Goal: Task Accomplishment & Management: Manage account settings

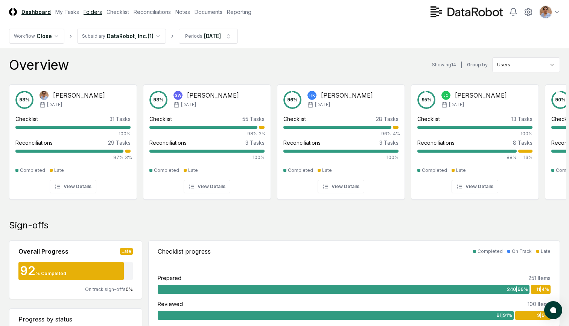
click at [90, 9] on link "Folders" at bounding box center [93, 12] width 18 height 8
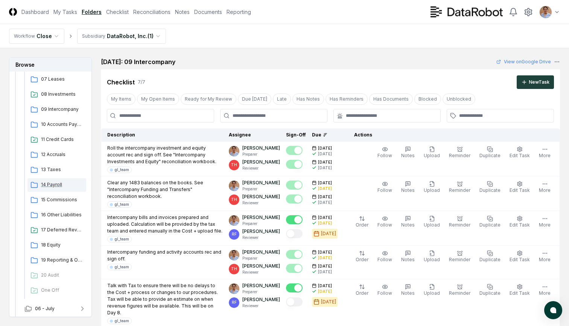
scroll to position [227, 0]
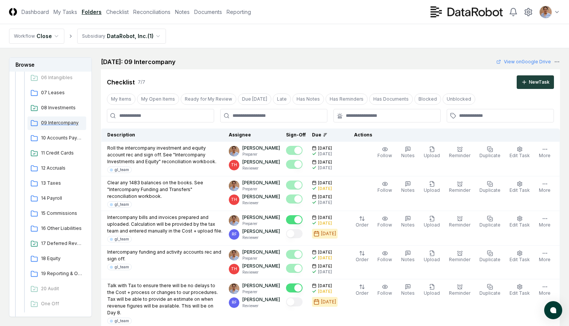
click at [60, 125] on span "09 Intercompany" at bounding box center [62, 122] width 42 height 7
click at [55, 124] on span "09 Intercompany" at bounding box center [62, 122] width 42 height 7
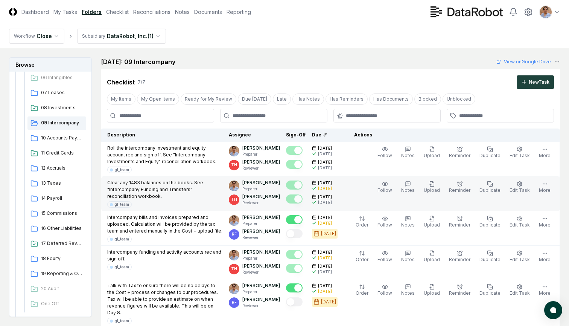
scroll to position [0, 0]
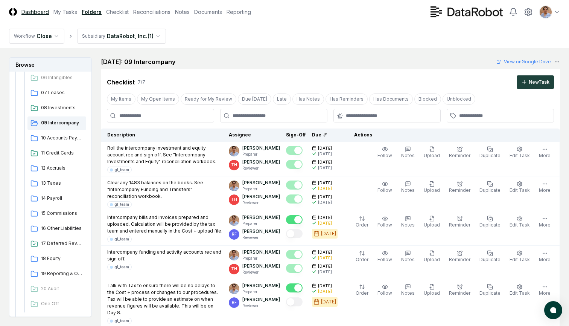
click at [38, 13] on link "Dashboard" at bounding box center [34, 12] width 27 height 8
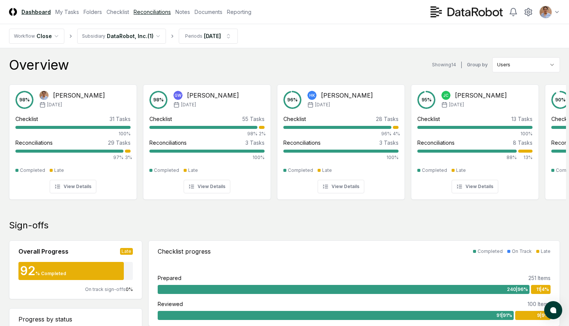
click at [163, 13] on link "Reconciliations" at bounding box center [152, 12] width 37 height 8
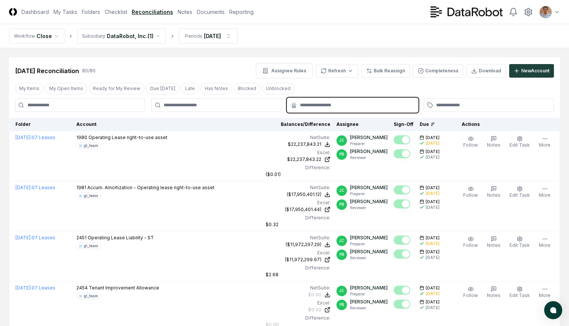
click at [404, 104] on input "text" at bounding box center [356, 105] width 113 height 7
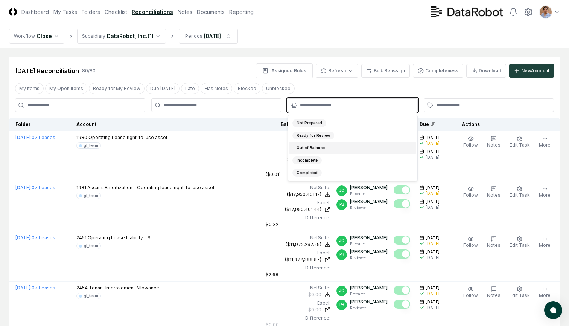
click at [305, 146] on div "Out of Balance" at bounding box center [311, 148] width 37 height 8
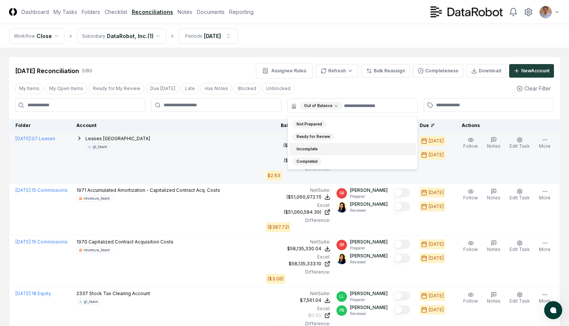
click at [239, 149] on div "Leases United States gl_team" at bounding box center [168, 142] width 184 height 15
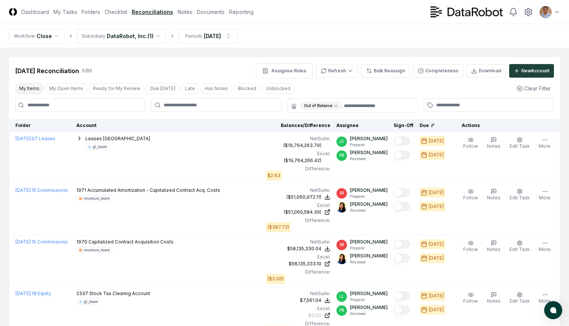
click at [36, 89] on button "My Items" at bounding box center [29, 88] width 29 height 11
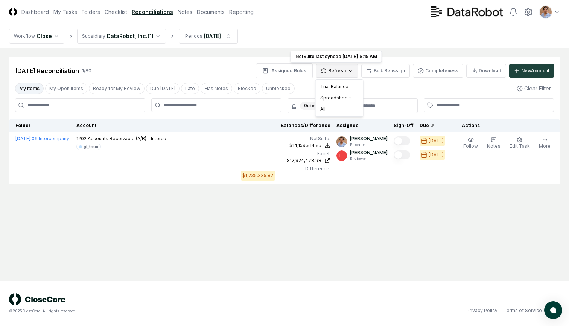
click at [340, 70] on html "CloseCore Dashboard My Tasks Folders Checklist Reconciliations Notes Documents …" at bounding box center [284, 163] width 569 height 326
click at [326, 108] on div "All" at bounding box center [339, 109] width 44 height 11
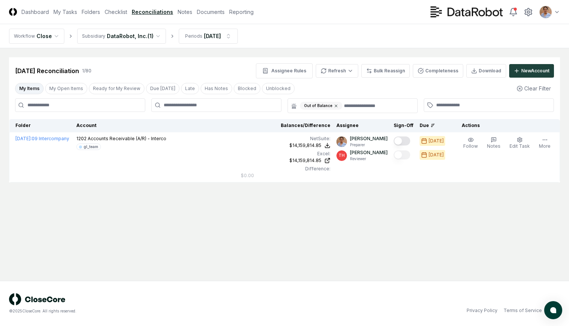
click at [335, 105] on icon at bounding box center [336, 106] width 2 height 2
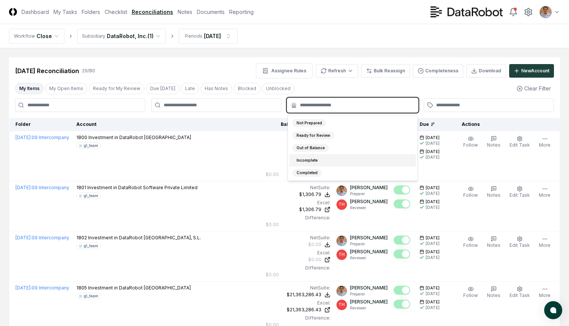
click at [334, 105] on input "text" at bounding box center [356, 105] width 113 height 7
click at [309, 147] on div "Out of Balance" at bounding box center [311, 148] width 37 height 8
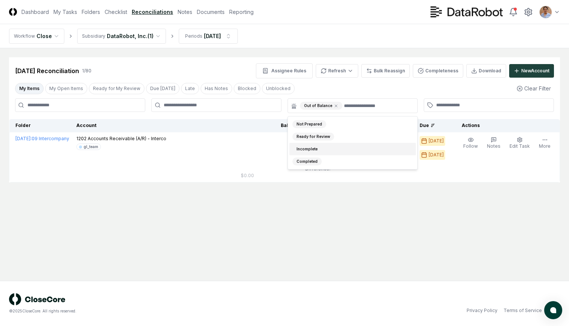
click at [193, 237] on main "Cancel Reassign [DATE] Reconciliation 1 / 80 Assignee Rules Refresh Bulk Reassi…" at bounding box center [284, 164] width 569 height 232
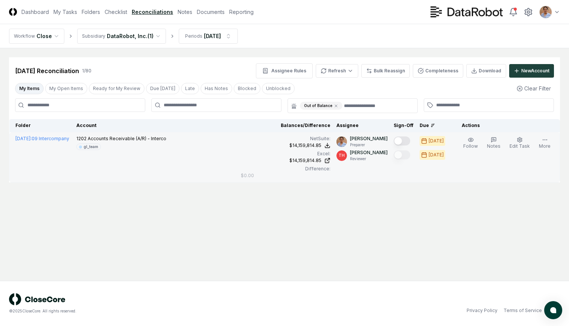
click at [407, 142] on button "Mark complete" at bounding box center [402, 140] width 17 height 9
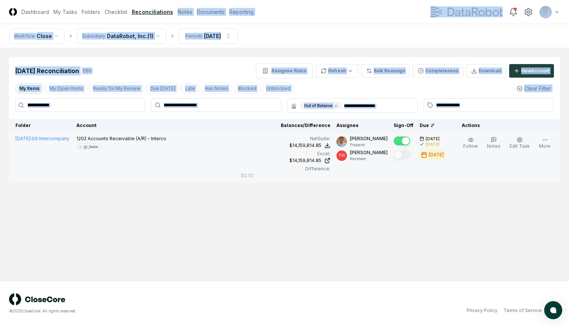
drag, startPoint x: 232, startPoint y: 229, endPoint x: 179, endPoint y: -5, distance: 239.1
click at [179, 0] on html "CloseCore Dashboard My Tasks Folders Checklist Reconciliations Notes Documents …" at bounding box center [284, 163] width 569 height 326
click at [250, 219] on main "Cancel Reassign [DATE] Reconciliation 1 / 80 Assignee Rules Refresh Bulk Reassi…" at bounding box center [284, 164] width 569 height 232
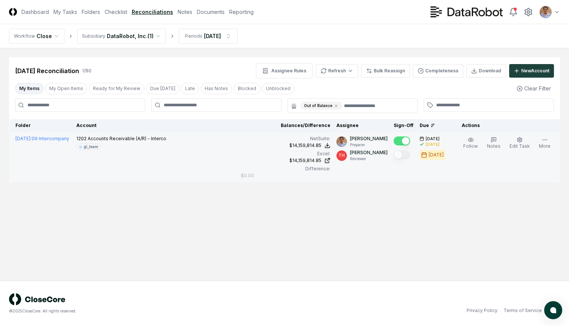
click at [186, 65] on div "[DATE] Reconciliation 1 / 80 Assignee Rules Refresh Bulk Reassign Completeness …" at bounding box center [284, 70] width 539 height 15
click at [336, 105] on icon at bounding box center [336, 106] width 5 height 5
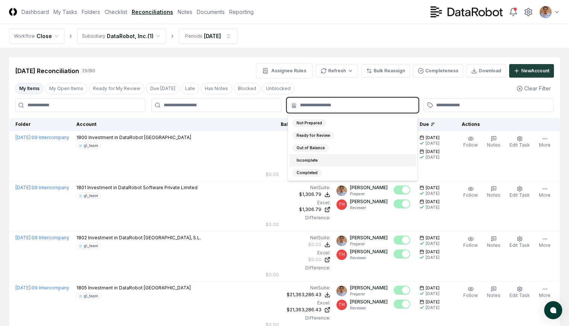
click at [340, 105] on input "text" at bounding box center [356, 105] width 113 height 7
click at [314, 147] on div "Out of Balance" at bounding box center [311, 148] width 37 height 8
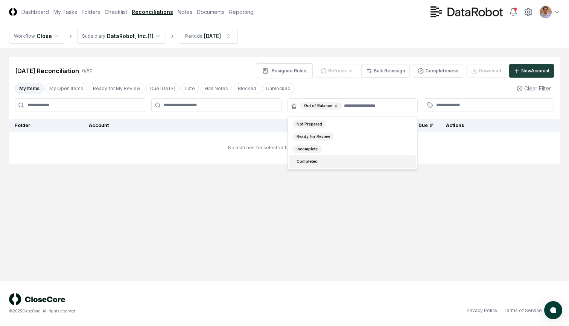
click at [265, 238] on main "Cancel Reassign [DATE] Reconciliation 0 / 80 Assignee Rules Refresh Bulk Reassi…" at bounding box center [284, 164] width 569 height 232
click at [157, 36] on html "CloseCore Dashboard My Tasks Folders Checklist Reconciliations Notes Documents …" at bounding box center [284, 163] width 569 height 326
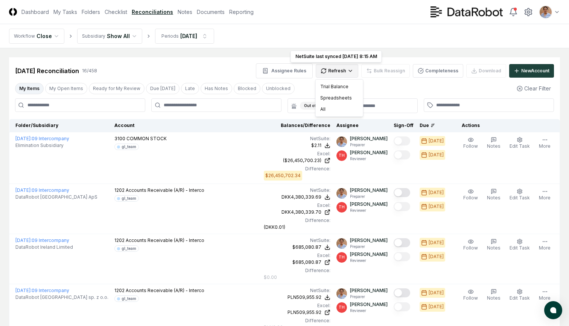
click at [323, 109] on div "All" at bounding box center [339, 109] width 44 height 11
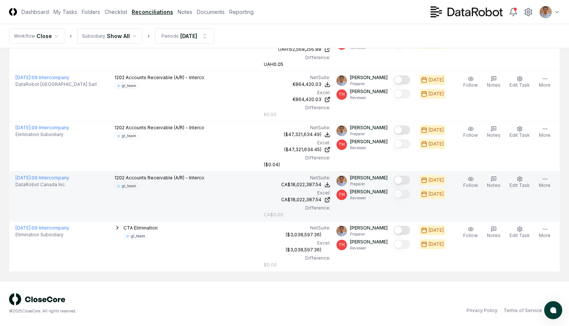
scroll to position [664, 0]
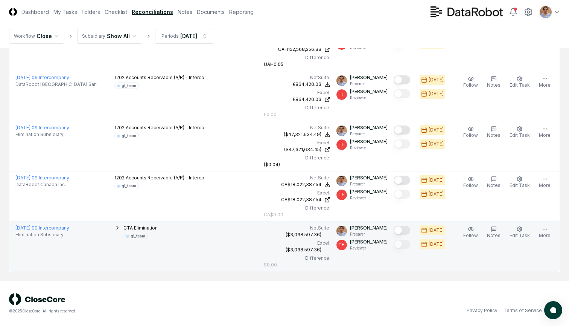
click at [407, 232] on button "Mark complete" at bounding box center [402, 230] width 17 height 9
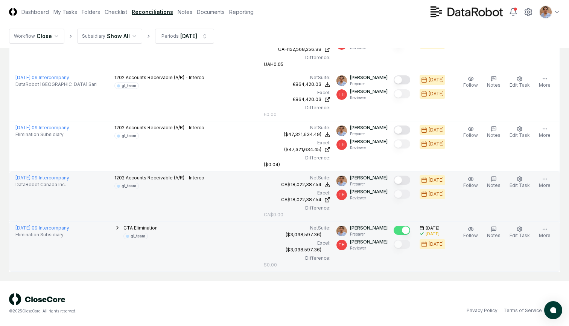
click at [403, 180] on button "Mark complete" at bounding box center [402, 179] width 17 height 9
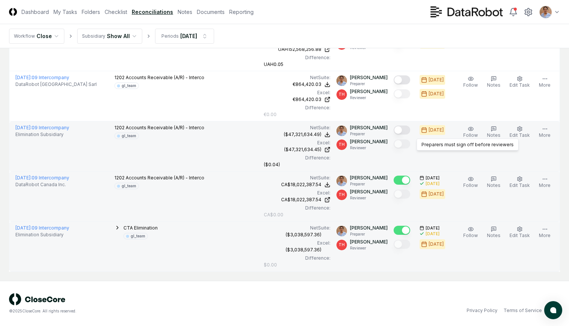
click at [404, 130] on button "Mark complete" at bounding box center [402, 129] width 17 height 9
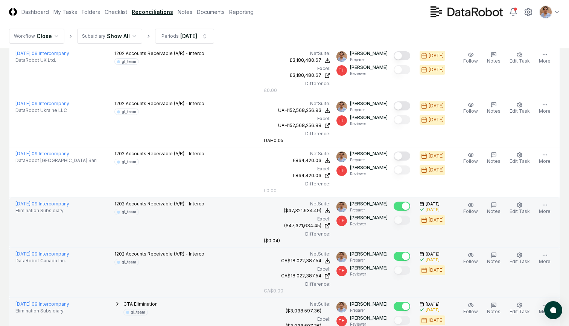
scroll to position [584, 0]
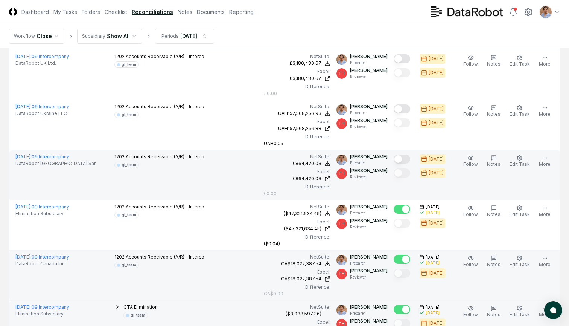
click at [404, 158] on button "Mark complete" at bounding box center [402, 158] width 17 height 9
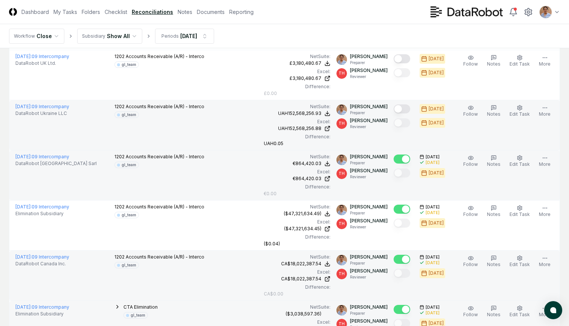
click at [404, 107] on button "Mark complete" at bounding box center [402, 108] width 17 height 9
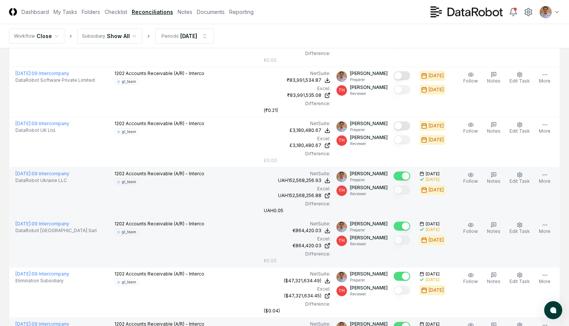
scroll to position [511, 0]
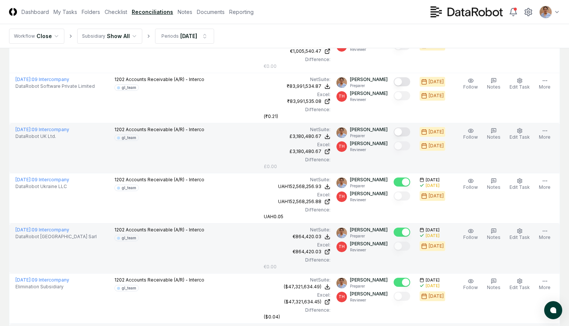
click at [402, 131] on button "Mark complete" at bounding box center [402, 131] width 17 height 9
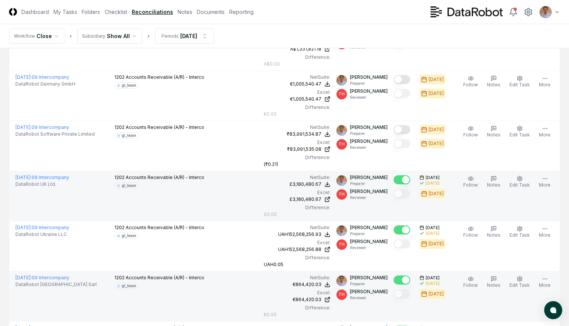
scroll to position [456, 0]
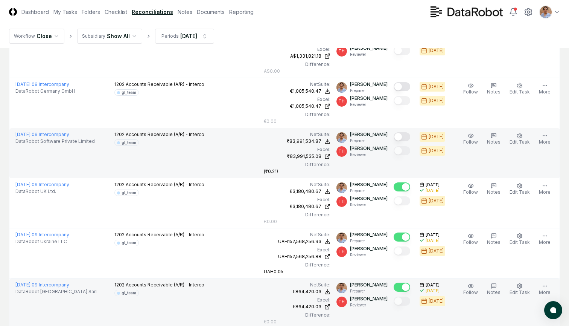
click at [404, 134] on button "Mark complete" at bounding box center [402, 136] width 17 height 9
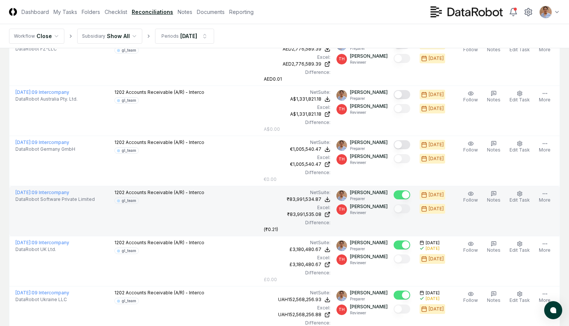
scroll to position [377, 0]
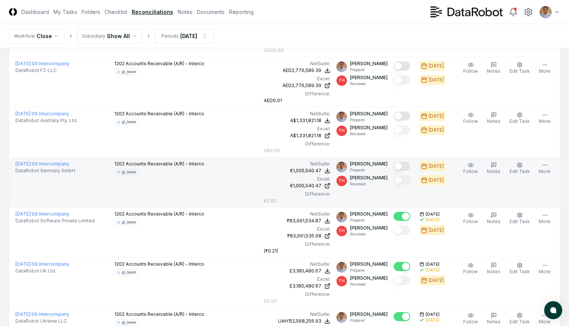
click at [405, 166] on button "Mark complete" at bounding box center [402, 166] width 17 height 9
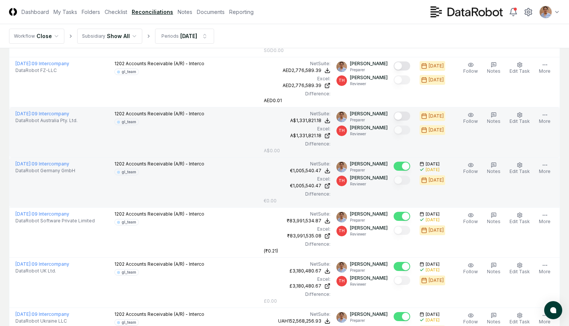
click at [403, 115] on button "Mark complete" at bounding box center [402, 115] width 17 height 9
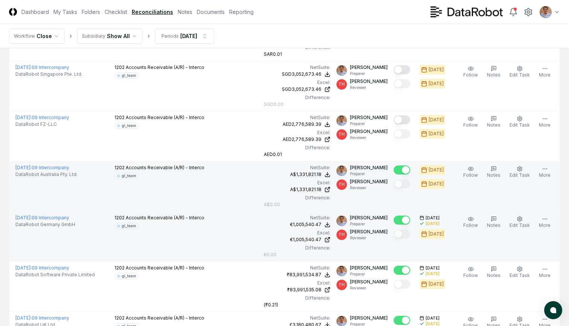
scroll to position [320, 0]
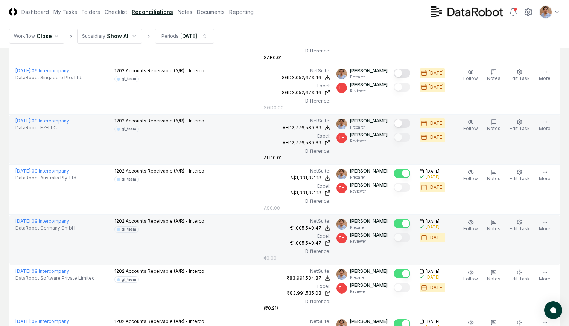
click at [401, 124] on button "Mark complete" at bounding box center [402, 123] width 17 height 9
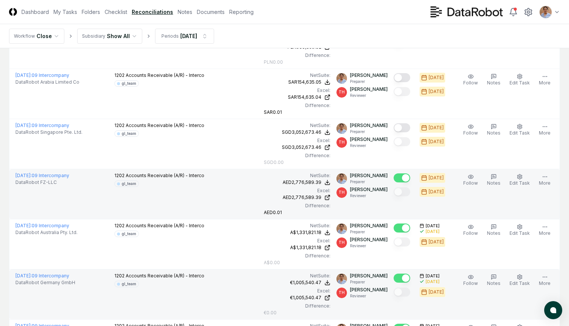
scroll to position [263, 0]
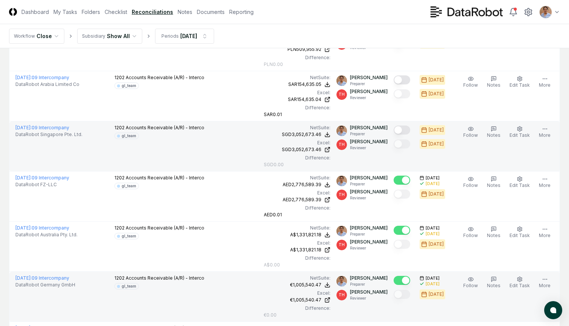
click at [402, 130] on button "Mark complete" at bounding box center [402, 129] width 17 height 9
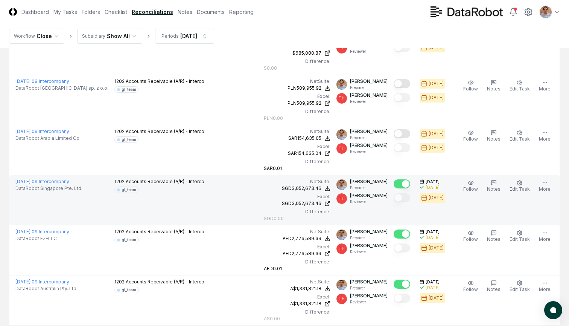
scroll to position [200, 0]
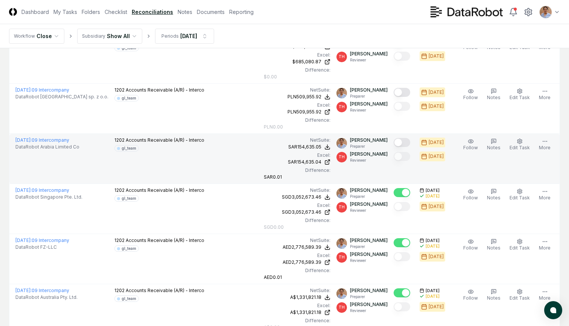
click at [402, 140] on button "Mark complete" at bounding box center [402, 142] width 17 height 9
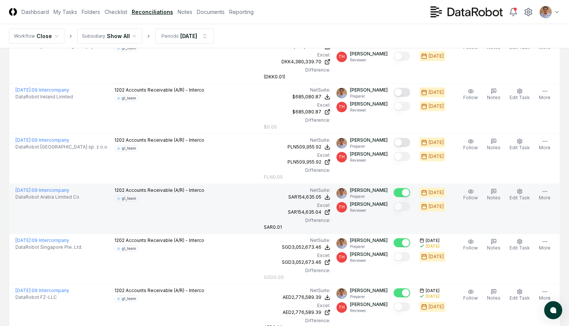
scroll to position [146, 0]
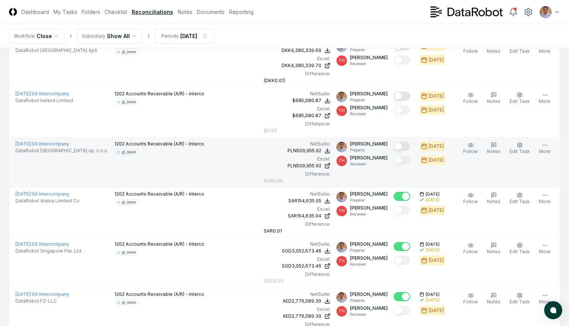
click at [401, 146] on button "Mark complete" at bounding box center [402, 146] width 17 height 9
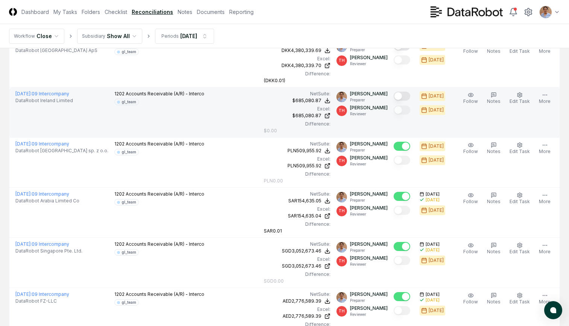
click at [403, 95] on button "Mark complete" at bounding box center [402, 96] width 17 height 9
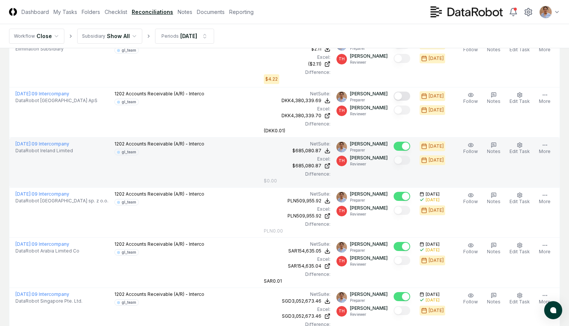
scroll to position [90, 0]
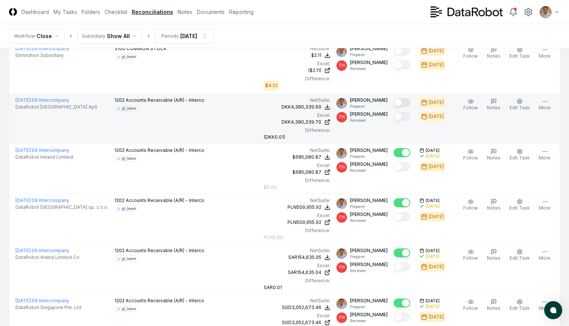
click at [403, 102] on button "Mark complete" at bounding box center [402, 102] width 17 height 9
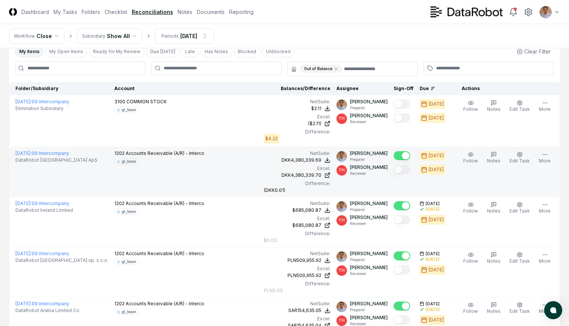
scroll to position [30, 0]
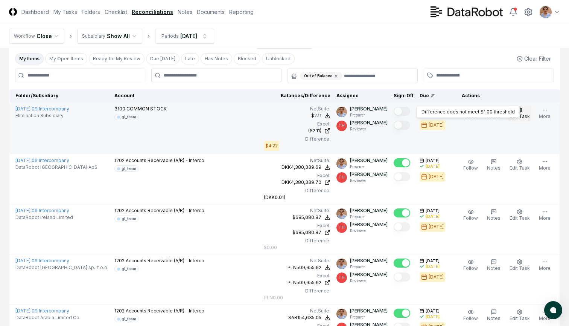
click at [521, 111] on circle "button" at bounding box center [520, 110] width 2 height 2
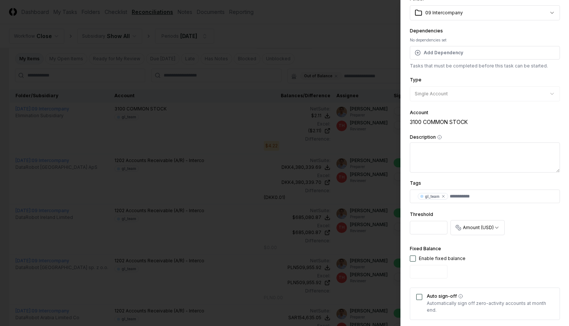
scroll to position [63, 0]
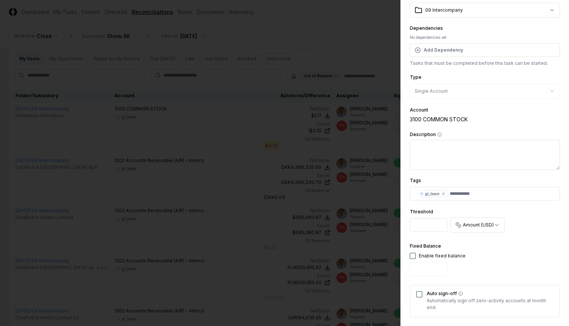
click at [440, 224] on input "****" at bounding box center [429, 225] width 38 height 14
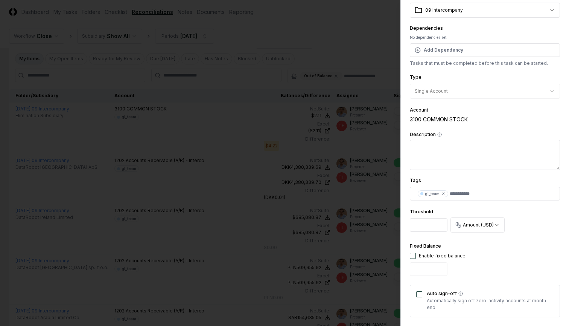
click at [440, 224] on input "****" at bounding box center [429, 225] width 38 height 14
click at [440, 224] on input "***" at bounding box center [429, 225] width 38 height 14
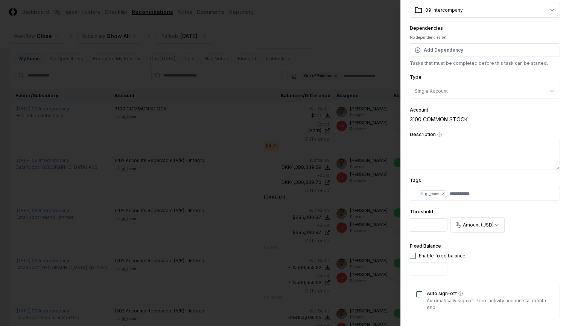
click at [440, 224] on input "****" at bounding box center [429, 225] width 38 height 14
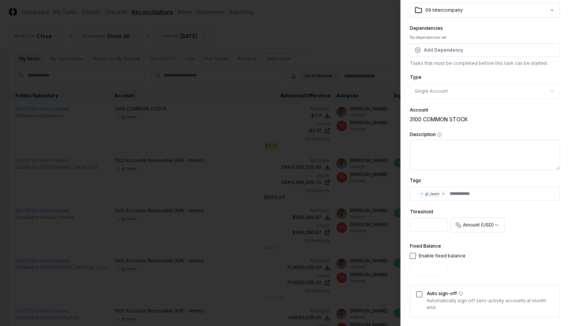
click at [440, 224] on input "****" at bounding box center [429, 225] width 38 height 14
click at [440, 224] on input "***" at bounding box center [429, 225] width 38 height 14
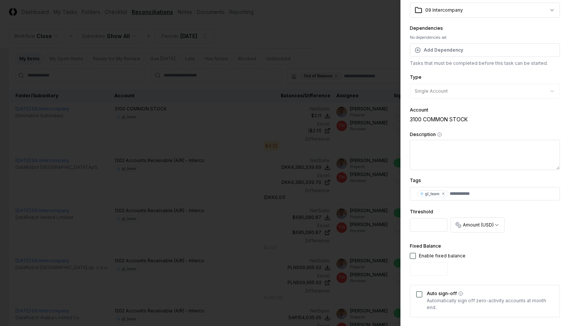
click at [440, 224] on input "****" at bounding box center [429, 225] width 38 height 14
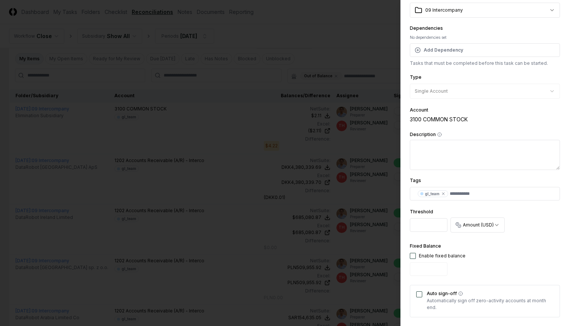
click at [440, 224] on input "****" at bounding box center [429, 225] width 38 height 14
click at [440, 224] on input "***" at bounding box center [429, 225] width 38 height 14
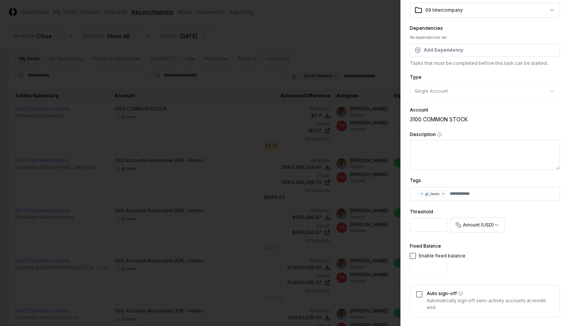
click at [440, 224] on input "****" at bounding box center [429, 225] width 38 height 14
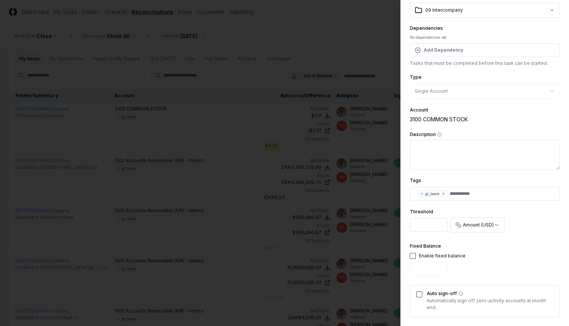
click at [440, 224] on input "****" at bounding box center [429, 225] width 38 height 14
click at [440, 224] on input "***" at bounding box center [429, 225] width 38 height 14
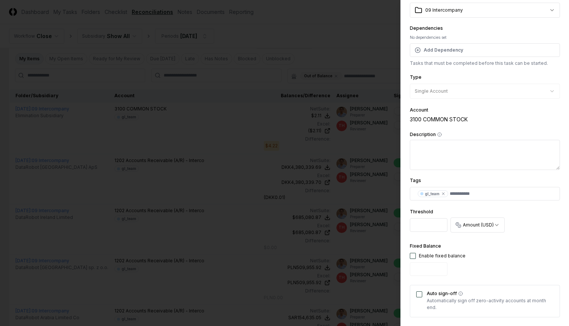
click at [440, 224] on input "****" at bounding box center [429, 225] width 38 height 14
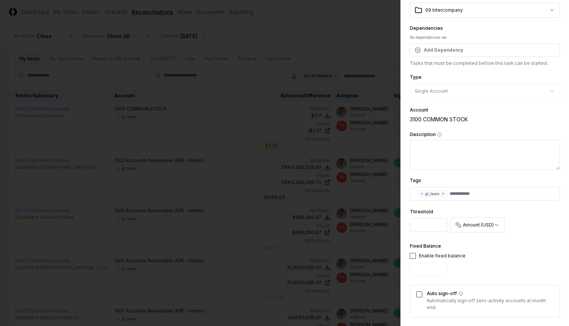
click at [440, 224] on input "****" at bounding box center [429, 225] width 38 height 14
click at [440, 224] on input "***" at bounding box center [429, 225] width 38 height 14
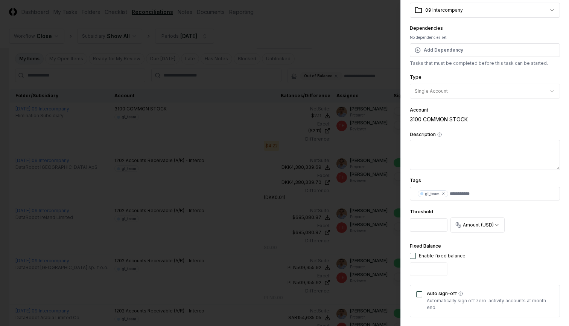
drag, startPoint x: 421, startPoint y: 225, endPoint x: 404, endPoint y: 225, distance: 16.9
click at [404, 225] on div "**********" at bounding box center [485, 163] width 169 height 326
type input "*"
click at [486, 245] on div "Fixed Balance Enable fixed balance" at bounding box center [485, 259] width 150 height 37
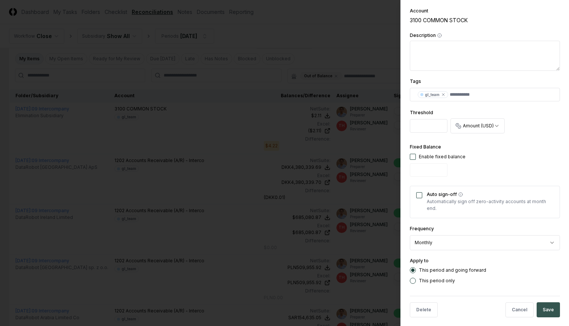
scroll to position [162, 0]
click at [544, 302] on button "Save" at bounding box center [548, 309] width 23 height 15
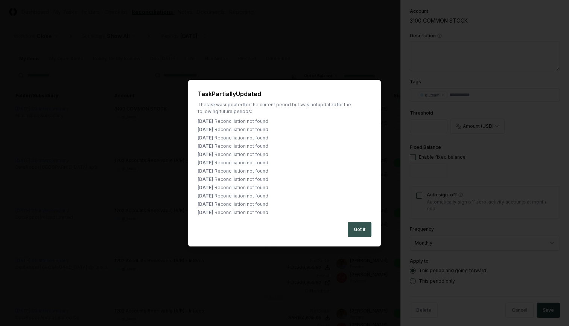
click at [362, 229] on button "Got it" at bounding box center [360, 229] width 24 height 15
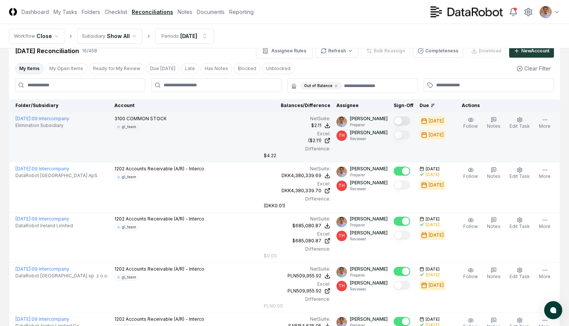
scroll to position [19, 0]
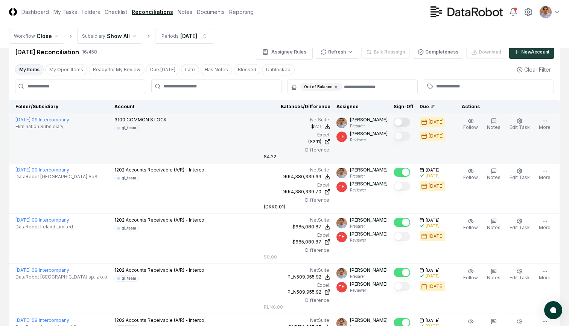
click at [403, 122] on button "Mark complete" at bounding box center [402, 121] width 17 height 9
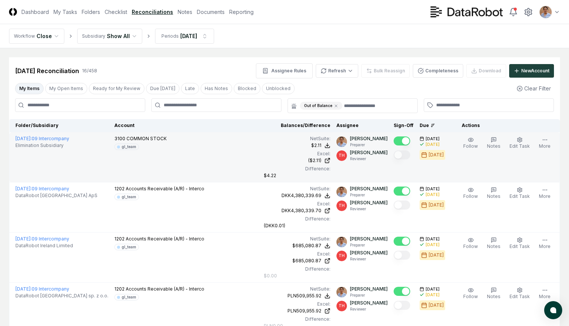
scroll to position [0, 0]
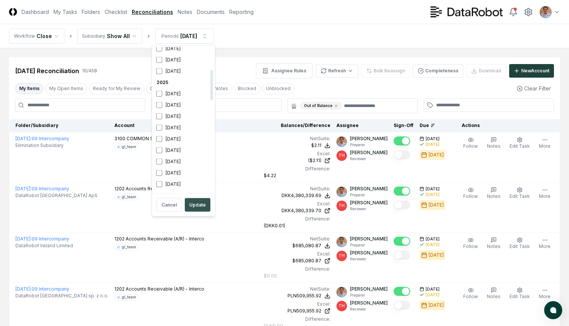
scroll to position [115, 0]
click at [197, 204] on button "Update" at bounding box center [198, 205] width 26 height 14
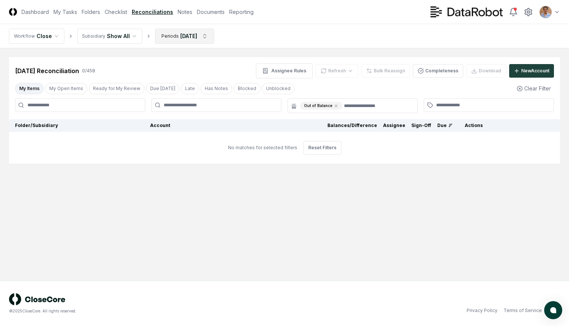
click at [208, 36] on html "CloseCore Dashboard My Tasks Folders Checklist Reconciliations Notes Documents …" at bounding box center [284, 163] width 569 height 326
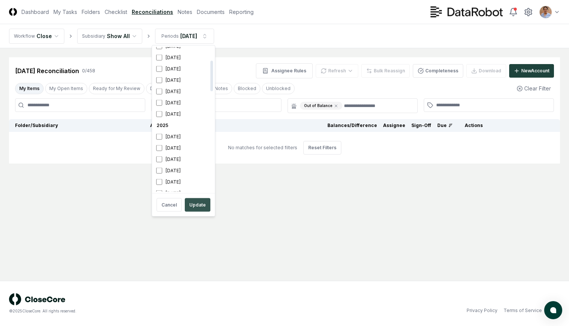
scroll to position [70, 0]
click at [197, 203] on button "Update" at bounding box center [198, 205] width 26 height 14
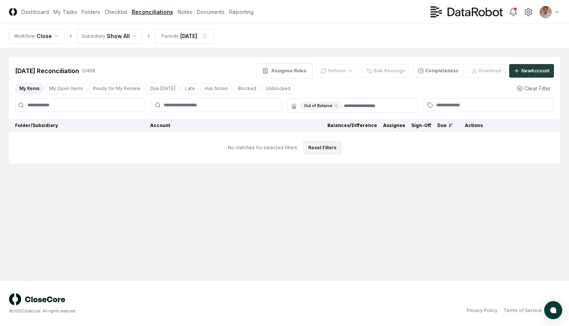
click at [310, 145] on button "Reset Filters" at bounding box center [323, 148] width 38 height 14
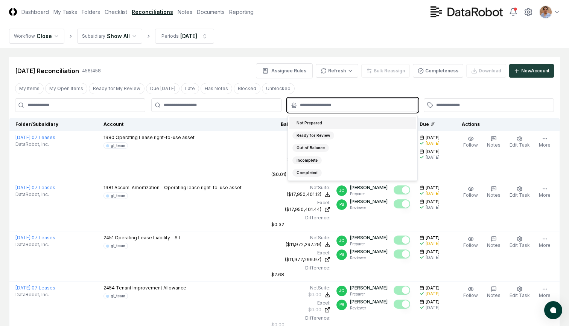
click at [321, 103] on input "text" at bounding box center [356, 105] width 113 height 7
click at [308, 148] on div "Out of Balance" at bounding box center [311, 148] width 37 height 8
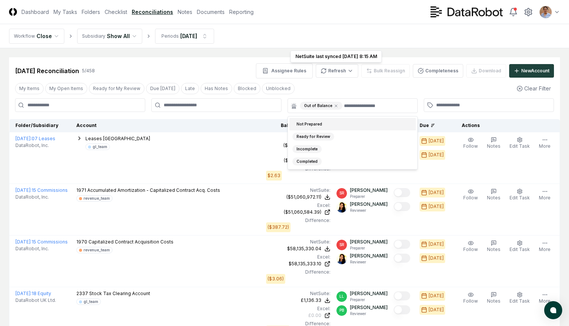
click at [327, 84] on div "My Items My Open Items Ready for My Review Due [DATE] Late Has Notes Blocked Un…" at bounding box center [284, 88] width 551 height 14
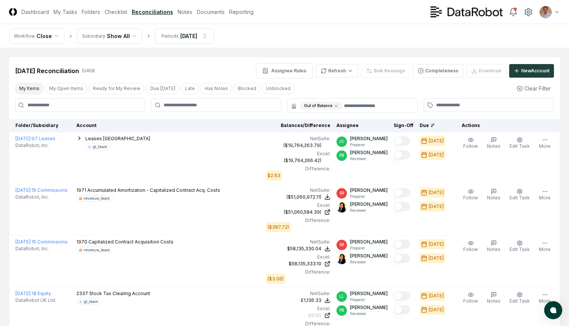
click at [35, 89] on button "My Items" at bounding box center [29, 88] width 29 height 11
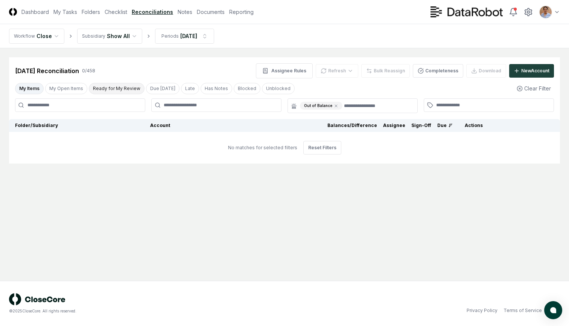
click at [110, 86] on button "Ready for My Review" at bounding box center [117, 88] width 56 height 11
click at [35, 90] on button "My Items" at bounding box center [29, 88] width 29 height 11
click at [59, 87] on button "My Open Items" at bounding box center [66, 88] width 42 height 11
click at [28, 88] on button "My Items" at bounding box center [29, 88] width 29 height 11
click at [264, 201] on main "Cancel Reassign [DATE] Reconciliation 0 / 458 Assignee Rules Refresh Bulk Reass…" at bounding box center [284, 164] width 569 height 232
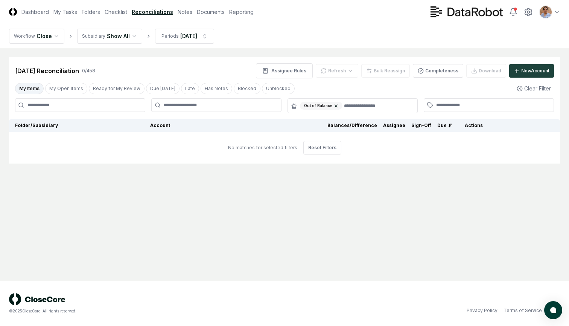
click at [335, 106] on icon at bounding box center [336, 106] width 2 height 2
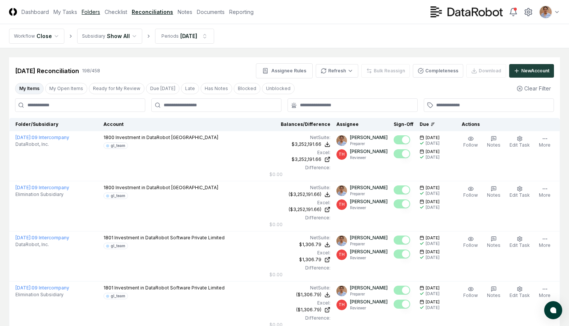
click at [95, 11] on link "Folders" at bounding box center [91, 12] width 18 height 8
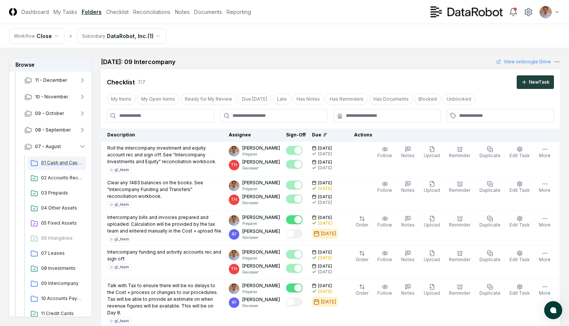
scroll to position [66, 0]
click at [52, 285] on span "09 Intercompany" at bounding box center [62, 283] width 42 height 7
click at [58, 282] on span "09 Intercompany" at bounding box center [62, 283] width 42 height 7
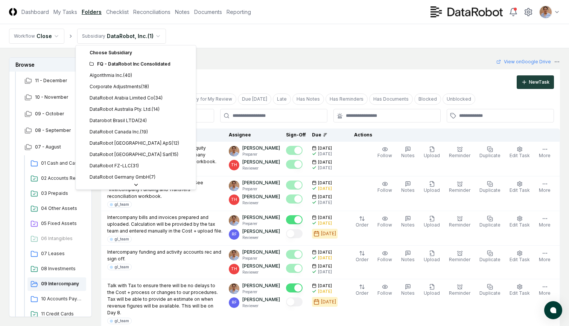
click at [108, 64] on div "FQ - DataRobot Inc Consolidated" at bounding box center [141, 64] width 102 height 7
click at [91, 64] on icon at bounding box center [92, 64] width 5 height 5
click at [113, 62] on div "FQ - DataRobot Inc Consolidated" at bounding box center [141, 64] width 102 height 7
click at [90, 63] on icon at bounding box center [92, 63] width 4 height 3
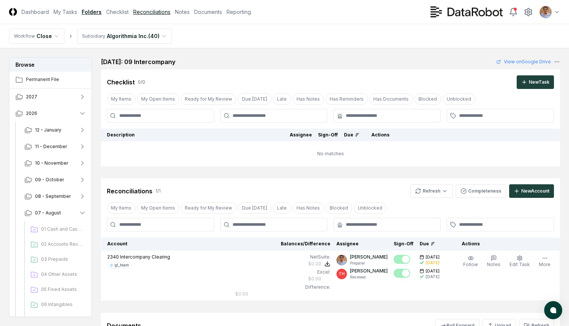
click at [152, 13] on link "Reconciliations" at bounding box center [151, 12] width 37 height 8
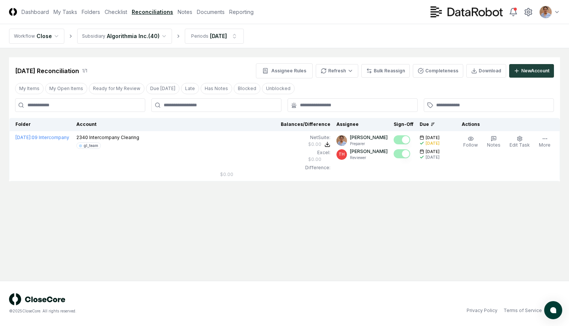
click at [162, 35] on html "CloseCore Dashboard My Tasks Folders Checklist Reconciliations Notes Documents …" at bounding box center [284, 163] width 569 height 326
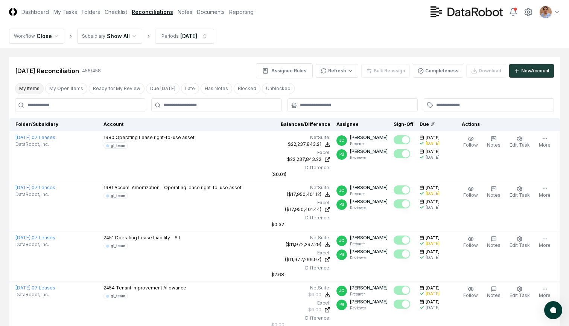
click at [29, 87] on button "My Items" at bounding box center [29, 88] width 29 height 11
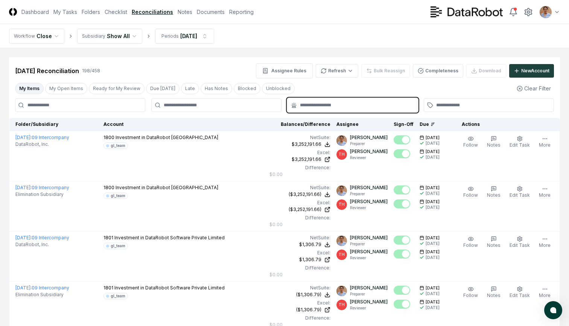
click at [349, 104] on input "text" at bounding box center [356, 105] width 113 height 7
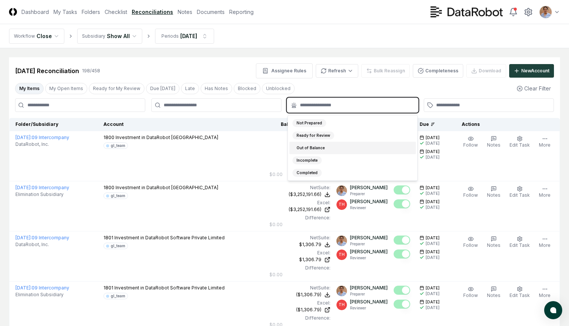
click at [312, 148] on div "Out of Balance" at bounding box center [311, 148] width 37 height 8
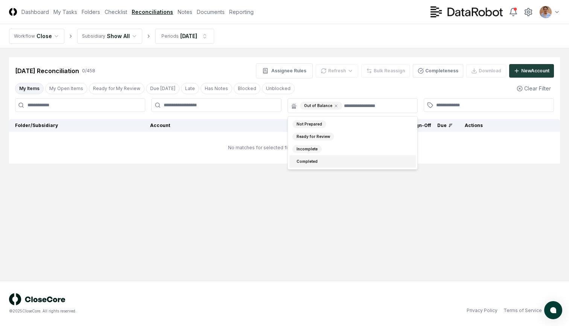
click at [216, 212] on main "Cancel Reassign [DATE] Reconciliation 0 / 458 Assignee Rules Refresh Bulk Reass…" at bounding box center [284, 164] width 569 height 232
click at [335, 105] on icon at bounding box center [336, 106] width 2 height 2
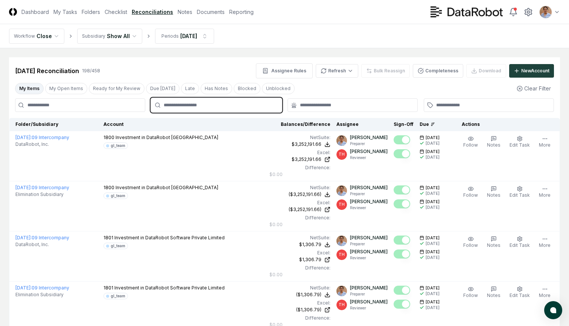
click at [191, 108] on input "text" at bounding box center [220, 105] width 113 height 7
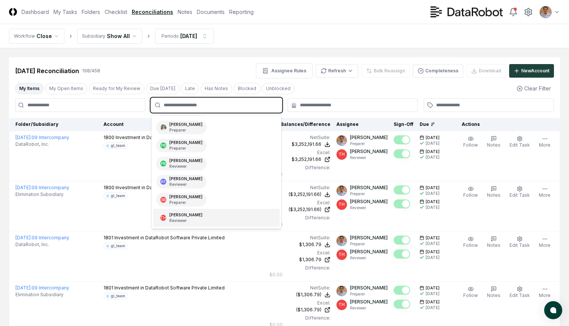
click at [174, 223] on p "Reviewer" at bounding box center [185, 221] width 33 height 6
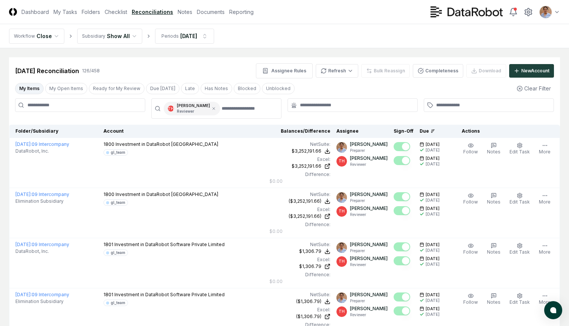
click at [297, 88] on div "My Items My Open Items Ready for My Review Due [DATE] Late Has Notes Blocked Un…" at bounding box center [284, 88] width 551 height 14
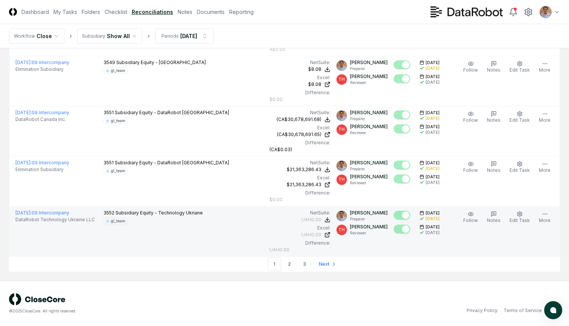
scroll to position [2386, 0]
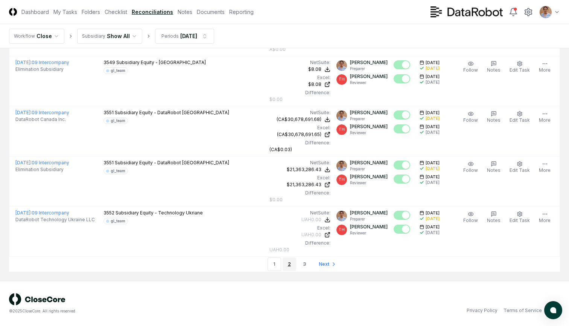
click at [287, 262] on link "2" at bounding box center [290, 264] width 14 height 14
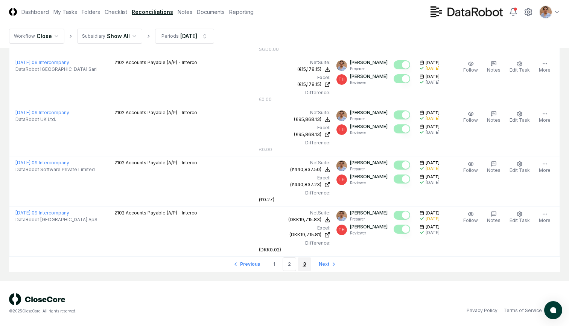
click at [302, 264] on link "3" at bounding box center [305, 264] width 14 height 14
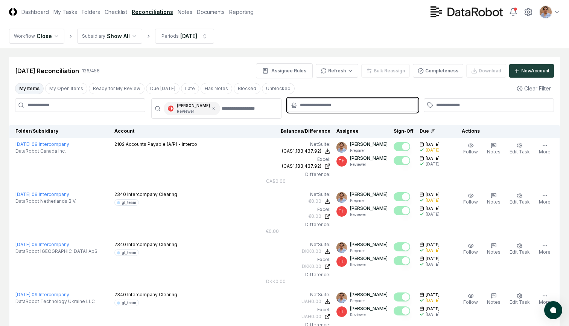
click at [361, 106] on input "text" at bounding box center [356, 105] width 113 height 7
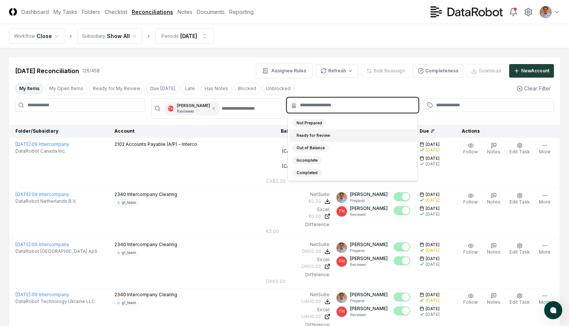
click at [315, 137] on div "Ready for Review" at bounding box center [314, 135] width 42 height 8
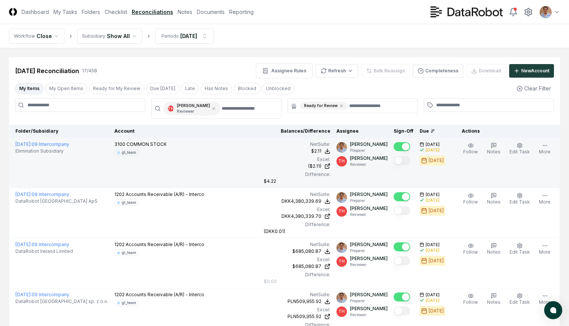
click at [240, 145] on div "3100 COMMON STOCK gl_team" at bounding box center [185, 148] width 143 height 15
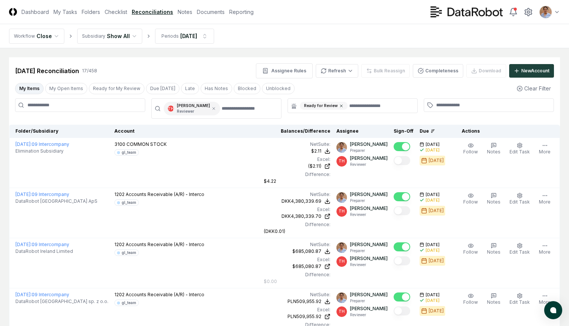
click at [339, 105] on icon at bounding box center [341, 106] width 5 height 5
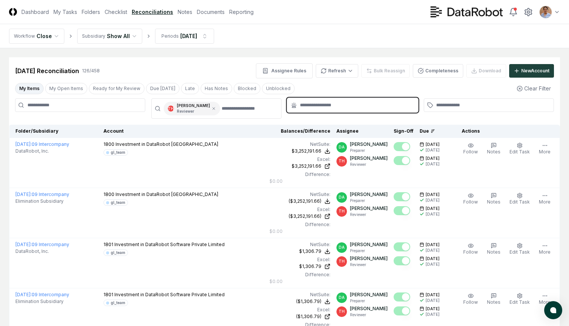
click at [333, 105] on input "text" at bounding box center [356, 105] width 113 height 7
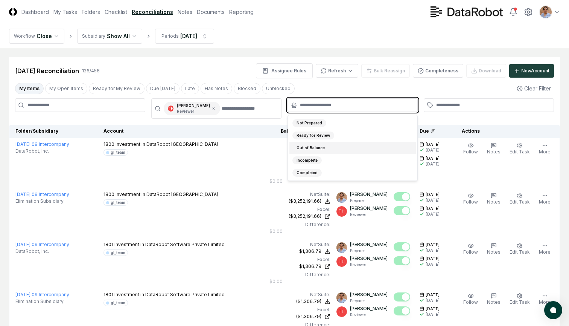
click at [313, 147] on div "Out of Balance" at bounding box center [311, 148] width 37 height 8
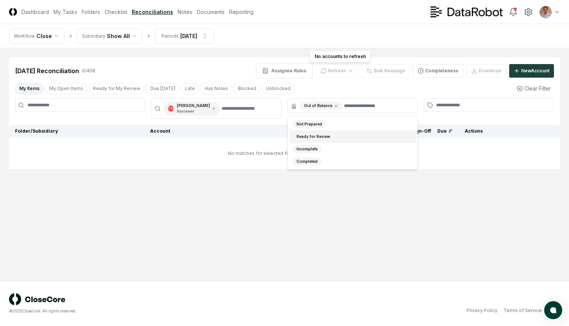
click at [342, 87] on div "My Items My Open Items Ready for My Review Due [DATE] Late Has Notes Blocked Un…" at bounding box center [284, 88] width 551 height 14
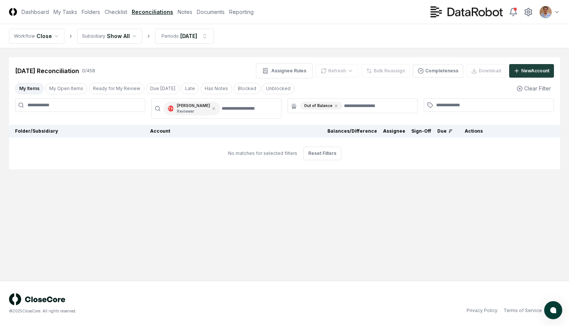
click at [188, 251] on main "Cancel Reassign [DATE] Reconciliation 0 / 458 Assignee Rules Refresh Bulk Reass…" at bounding box center [284, 164] width 569 height 232
click at [514, 10] on icon at bounding box center [513, 12] width 9 height 9
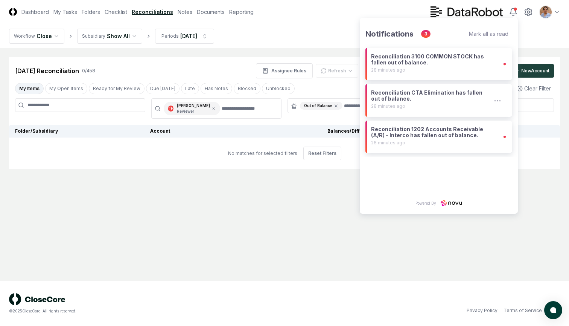
click at [418, 102] on div "Reconciliation CTA Elimination has fallen out of balance. 28 minutes ago" at bounding box center [431, 99] width 121 height 19
click at [418, 102] on div "Reconciliation CTA Elimination has fallen out of balance. 28 minutes ago" at bounding box center [433, 99] width 125 height 19
click at [501, 100] on icon "button" at bounding box center [502, 100] width 10 height 11
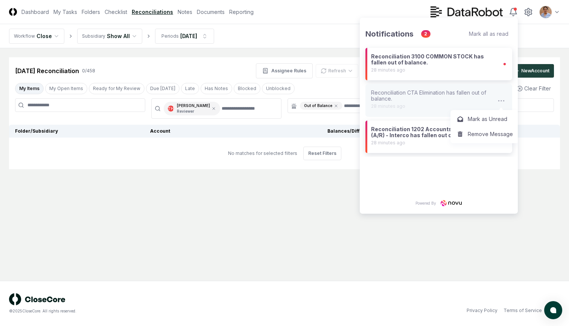
click at [463, 93] on div "Reconciliation CTA Elimination has fallen out of balance." at bounding box center [433, 96] width 125 height 12
click at [428, 54] on div "Reconciliation 3100 COMMON STOCK has fallen out of balance." at bounding box center [431, 59] width 121 height 12
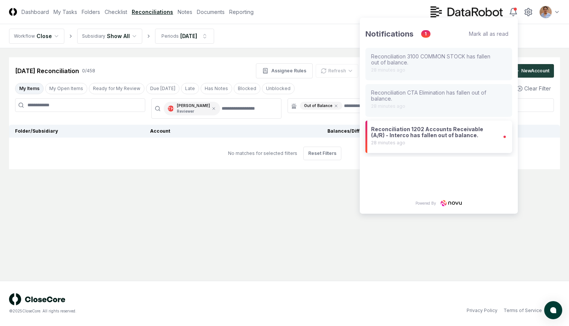
click at [342, 35] on nav "Workflow Close Subsidiary Show All Periods [DATE]" at bounding box center [284, 36] width 569 height 24
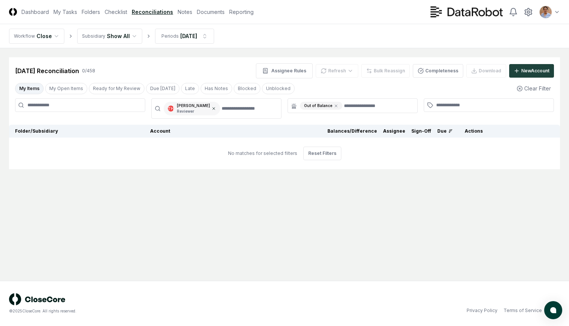
click at [213, 108] on icon at bounding box center [214, 108] width 2 height 2
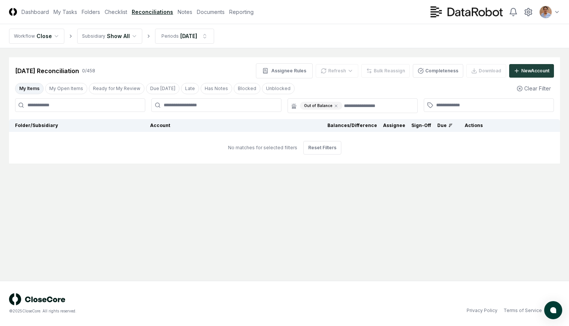
click at [131, 37] on html "CloseCore Dashboard My Tasks Folders Checklist Reconciliations Notes Documents …" at bounding box center [284, 163] width 569 height 326
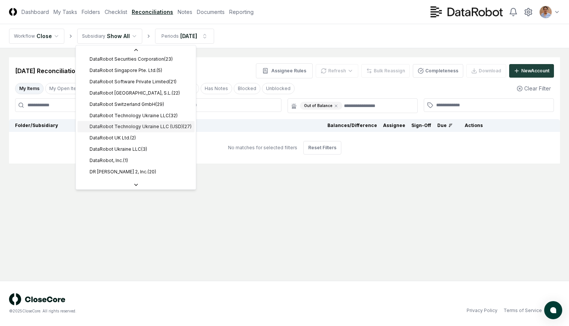
scroll to position [235, 0]
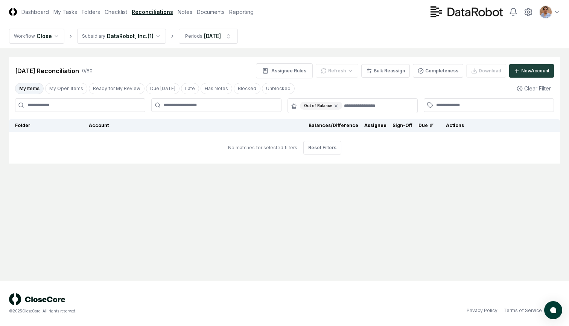
click at [154, 37] on html "CloseCore Dashboard My Tasks Folders Checklist Reconciliations Notes Documents …" at bounding box center [284, 163] width 569 height 326
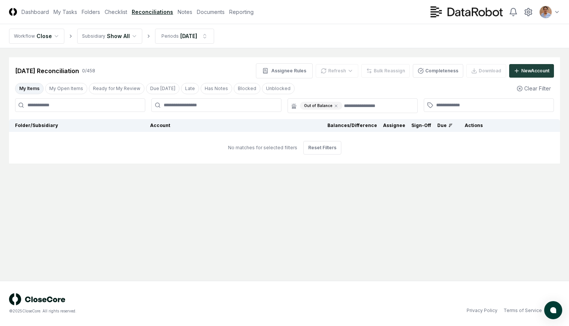
click at [206, 228] on main "Cancel Reassign [DATE] Reconciliation 0 / 458 Assignee Rules Refresh Bulk Reass…" at bounding box center [284, 164] width 569 height 232
click at [336, 105] on icon at bounding box center [336, 106] width 5 height 5
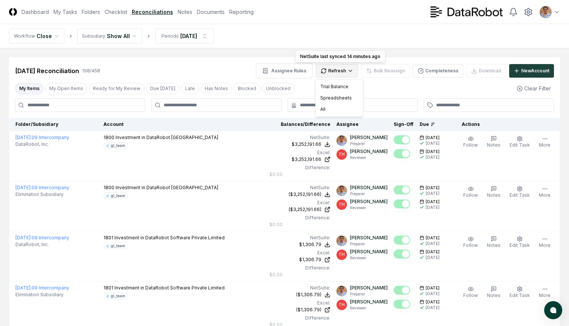
click at [325, 108] on div "All" at bounding box center [339, 109] width 44 height 11
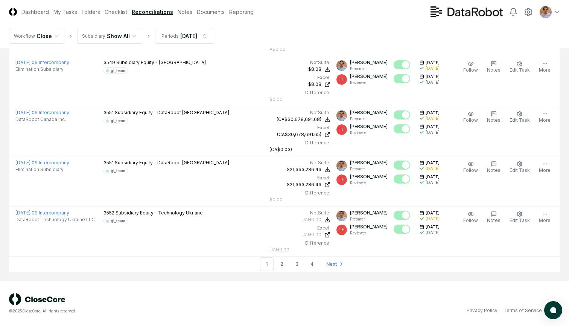
scroll to position [2379, 0]
click at [281, 263] on link "2" at bounding box center [282, 264] width 14 height 14
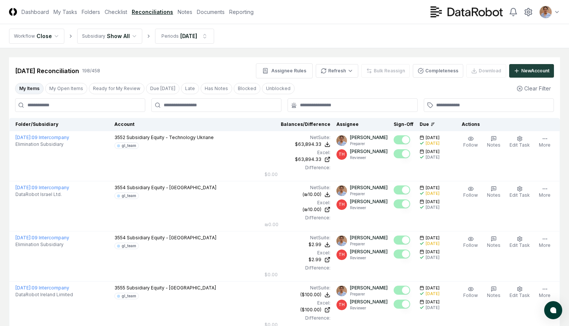
click at [102, 107] on input at bounding box center [80, 105] width 130 height 14
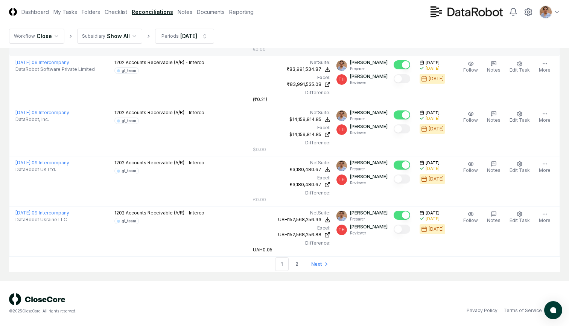
scroll to position [2379, 0]
type input "********"
click at [297, 263] on link "2" at bounding box center [297, 264] width 14 height 14
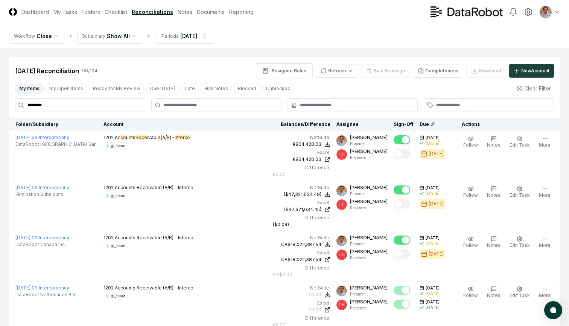
click at [268, 42] on nav "Workflow Close Subsidiary Show All Periods [DATE]" at bounding box center [284, 36] width 569 height 24
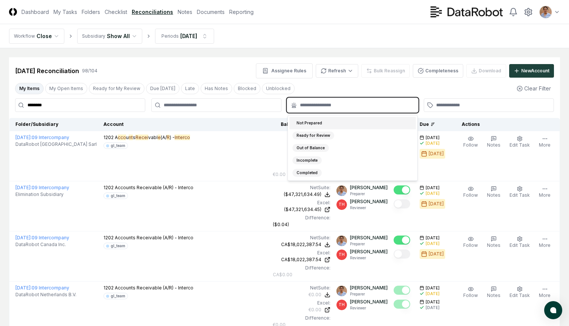
click at [375, 104] on input "text" at bounding box center [356, 105] width 113 height 7
click at [307, 147] on div "Out of Balance" at bounding box center [311, 148] width 37 height 8
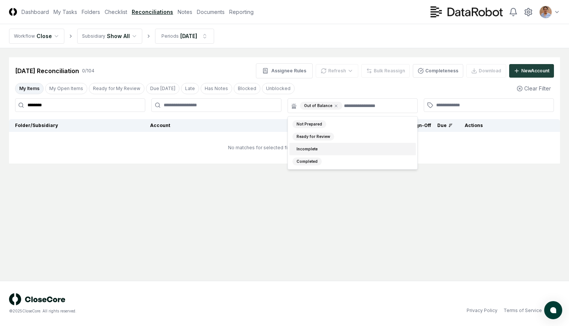
click at [249, 174] on main "Cancel Reassign [DATE] Reconciliation 0 / 104 Assignee Rules Refresh Bulk Reass…" at bounding box center [284, 164] width 569 height 232
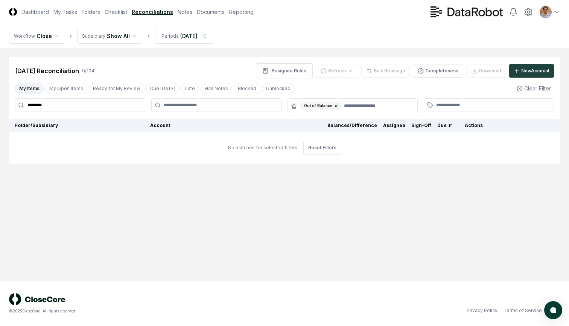
click at [335, 106] on icon at bounding box center [336, 106] width 2 height 2
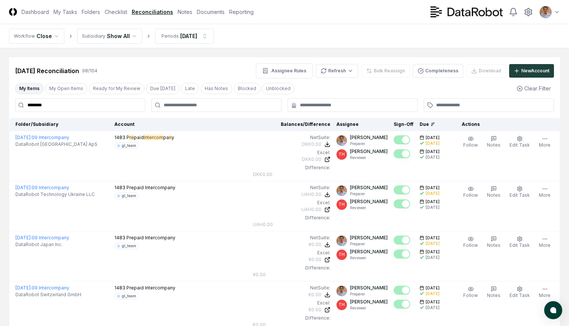
click at [319, 24] on nav "Workflow Close Subsidiary Show All Periods [DATE]" at bounding box center [284, 36] width 569 height 24
click at [350, 22] on header "CloseCore Dashboard My Tasks Folders Checklist Reconciliations Notes Documents …" at bounding box center [284, 12] width 569 height 24
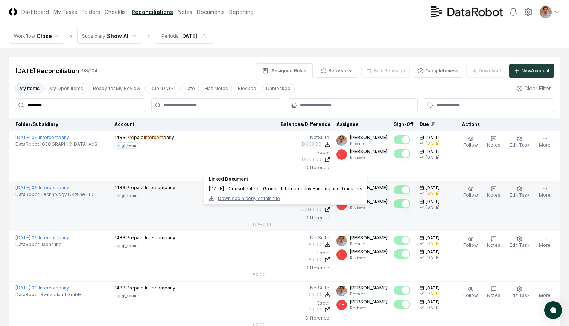
click at [323, 187] on div "[DATE] - Consolidated - Group - Intercompany Funding and Transfers" at bounding box center [286, 188] width 154 height 7
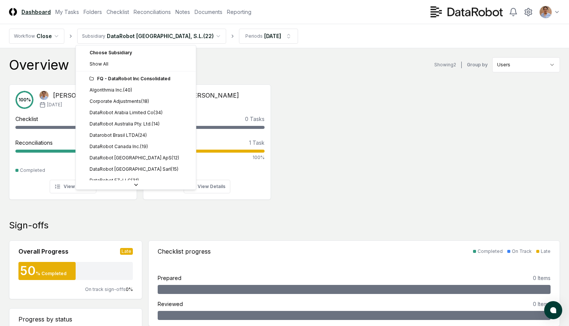
scroll to position [-2, 0]
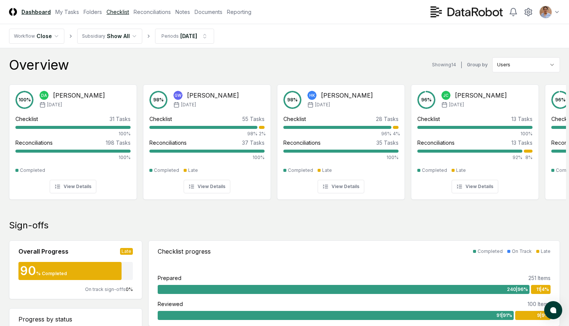
click at [113, 12] on link "Checklist" at bounding box center [118, 12] width 23 height 8
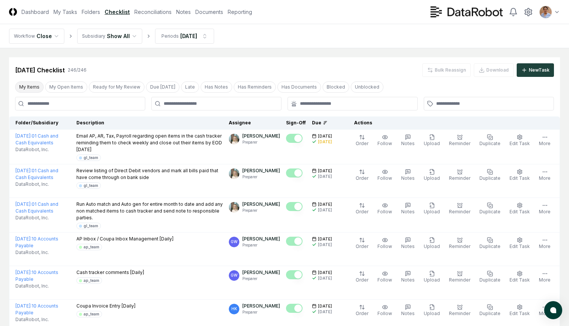
click at [33, 90] on button "My Items" at bounding box center [29, 86] width 29 height 11
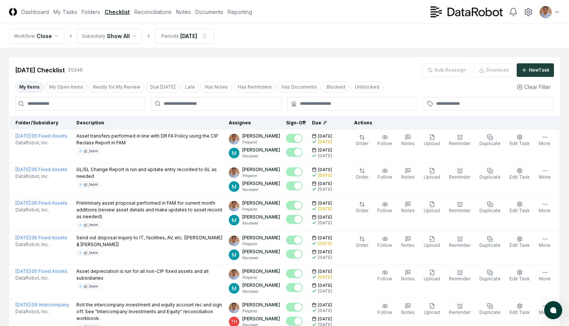
click at [354, 109] on div at bounding box center [353, 104] width 130 height 14
click at [346, 105] on input "text" at bounding box center [356, 103] width 113 height 7
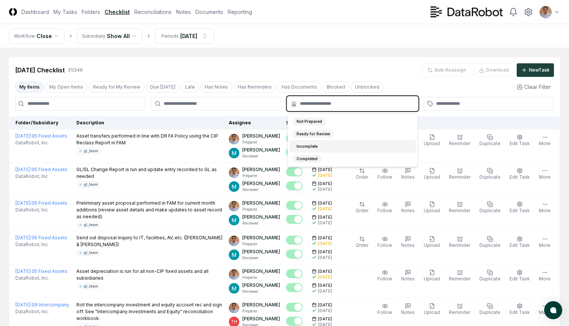
click at [317, 147] on div "Incomplete" at bounding box center [307, 146] width 29 height 8
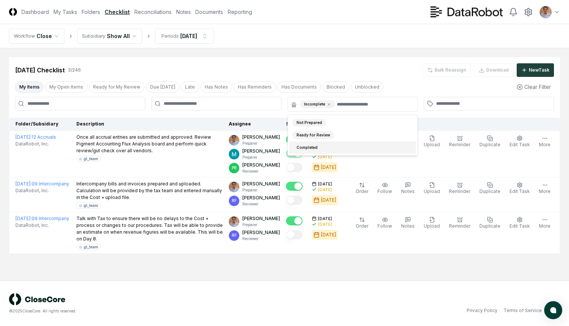
click at [306, 260] on main "Cancel Reassign Aug 2025 Checklist 3 / 246 Bulk Reassign Download New Task My I…" at bounding box center [284, 164] width 569 height 232
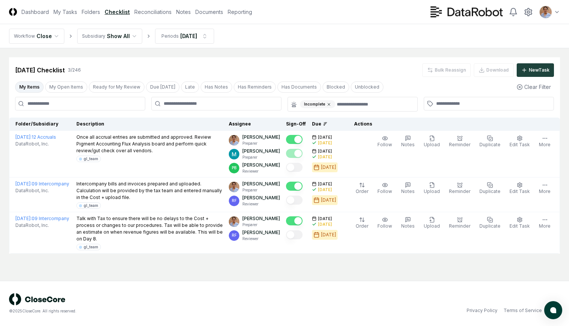
click at [329, 103] on icon at bounding box center [329, 104] width 5 height 5
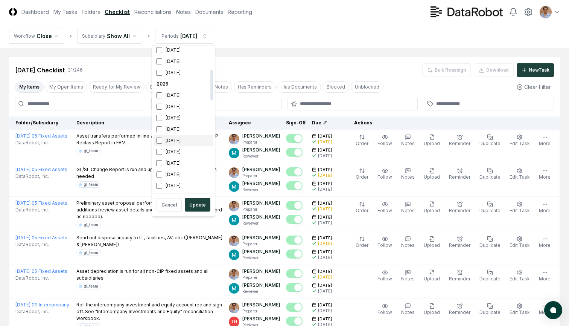
scroll to position [107, 0]
click at [175, 125] on div "[DATE]" at bounding box center [184, 126] width 60 height 11
click at [196, 204] on button "Update" at bounding box center [198, 205] width 26 height 14
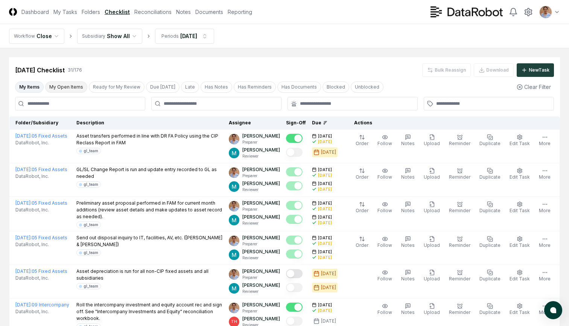
click at [69, 87] on button "My Open Items" at bounding box center [66, 86] width 42 height 11
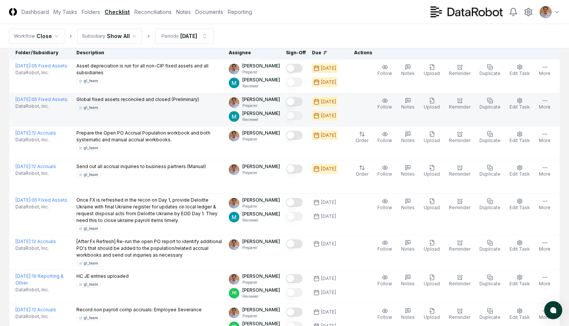
scroll to position [71, 0]
